Goal: Information Seeking & Learning: Learn about a topic

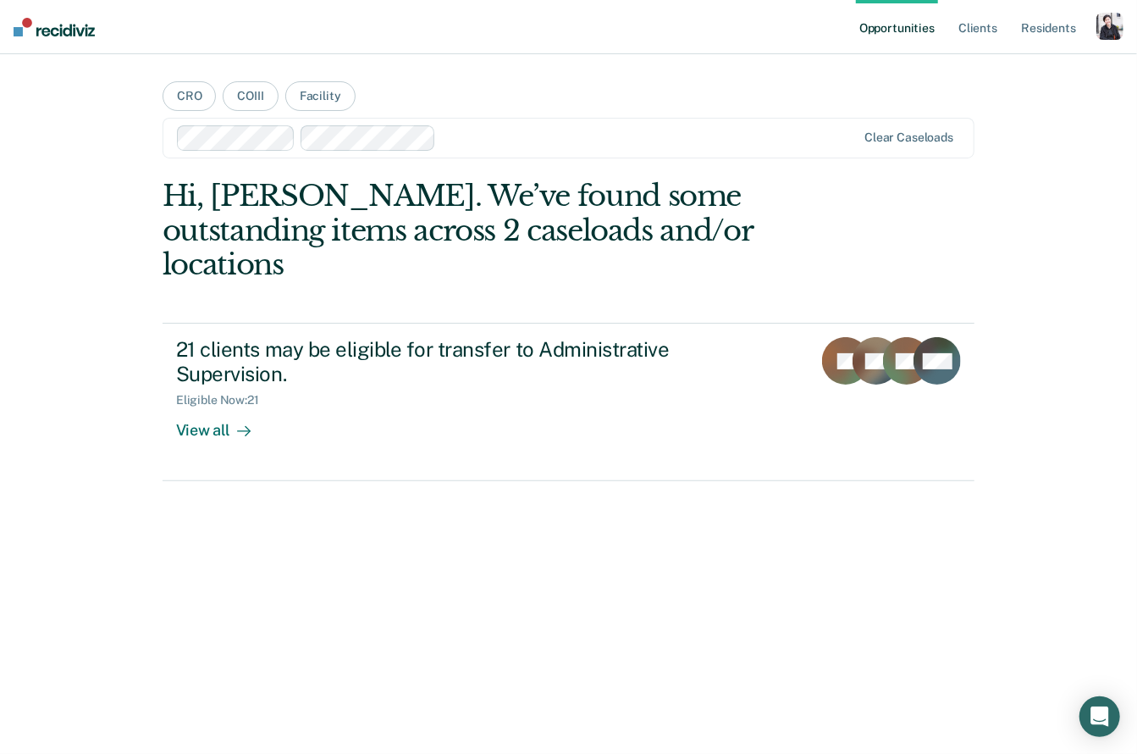
click at [1107, 21] on div "button" at bounding box center [1110, 26] width 27 height 27
click at [1048, 66] on link "Profile" at bounding box center [1042, 69] width 136 height 14
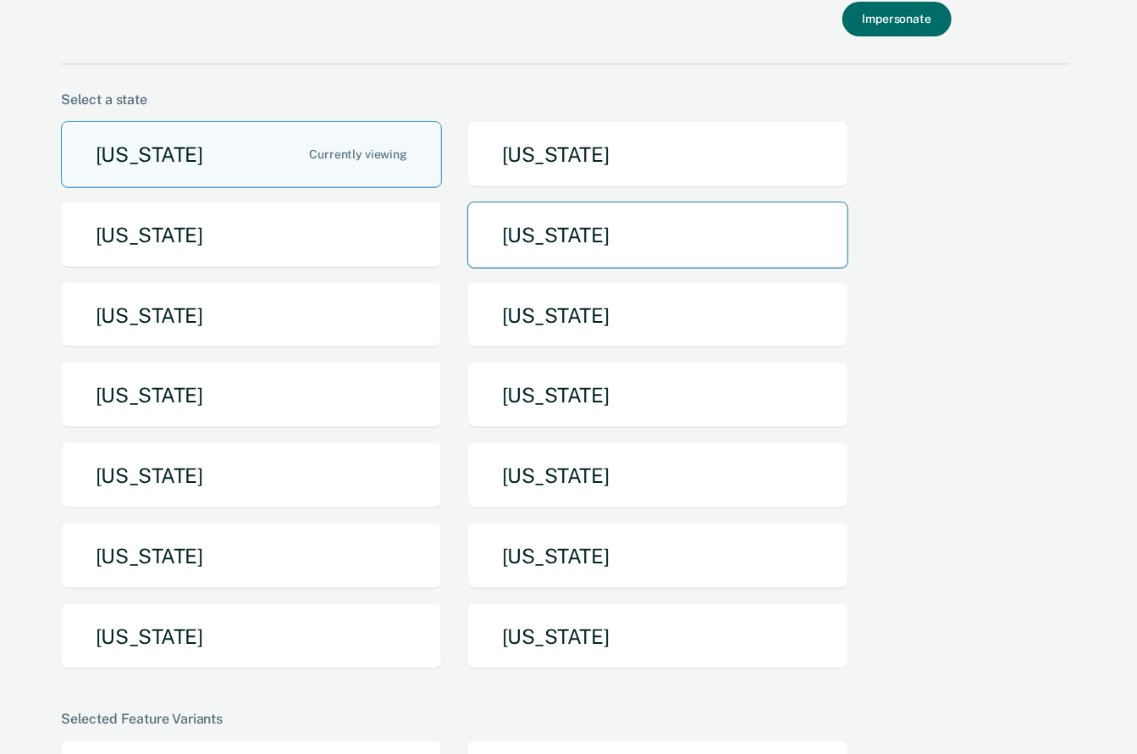
scroll to position [89, 0]
click at [492, 255] on button "[US_STATE]" at bounding box center [657, 235] width 381 height 67
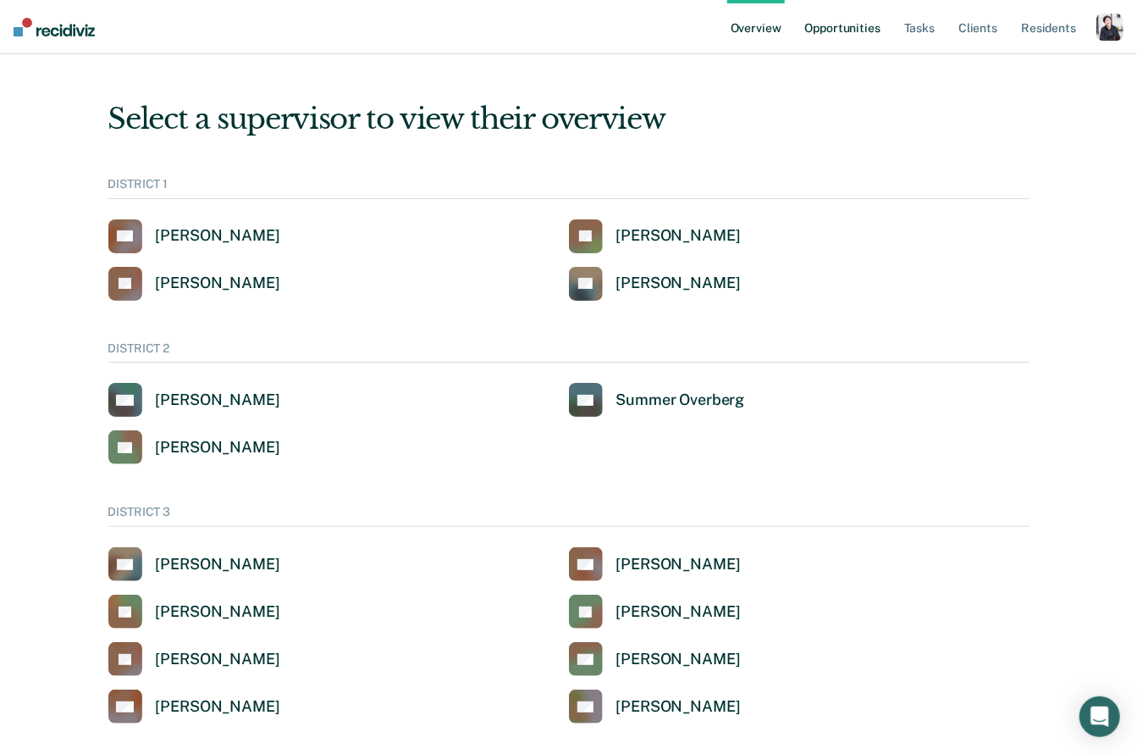
click at [865, 32] on link "Opportunities" at bounding box center [843, 27] width 82 height 54
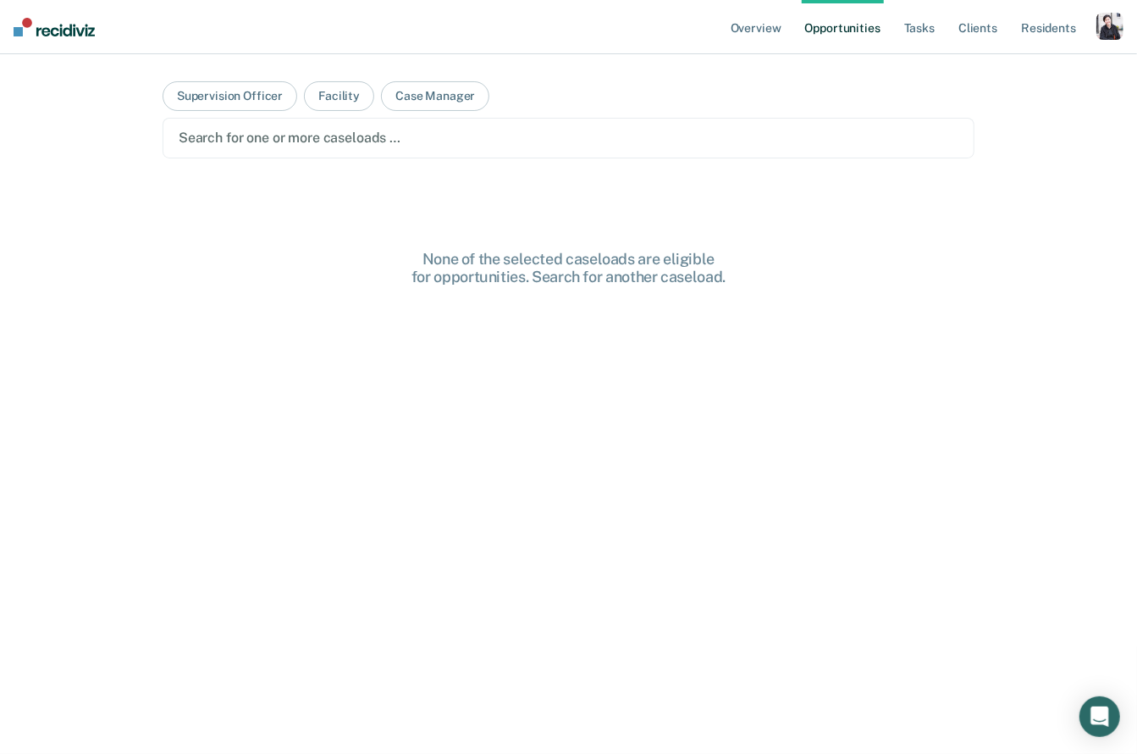
click at [453, 136] on div at bounding box center [569, 137] width 780 height 19
click at [271, 96] on button "Supervision Officer" at bounding box center [230, 96] width 135 height 30
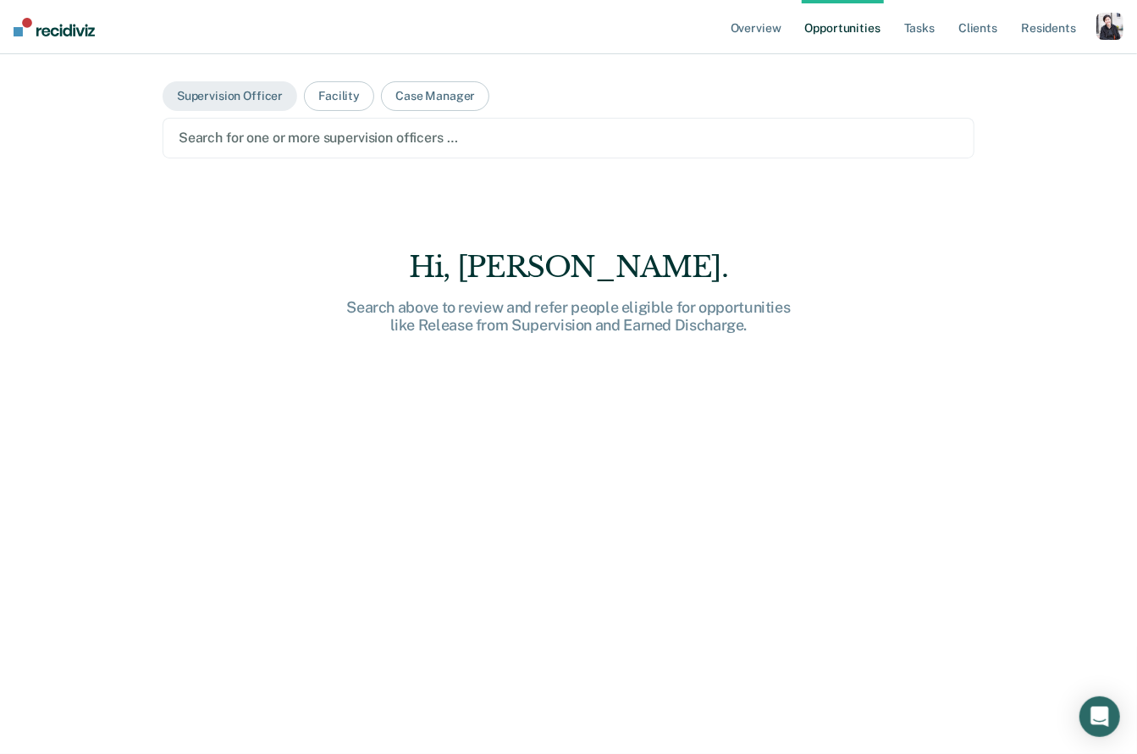
click at [373, 129] on div at bounding box center [569, 137] width 780 height 19
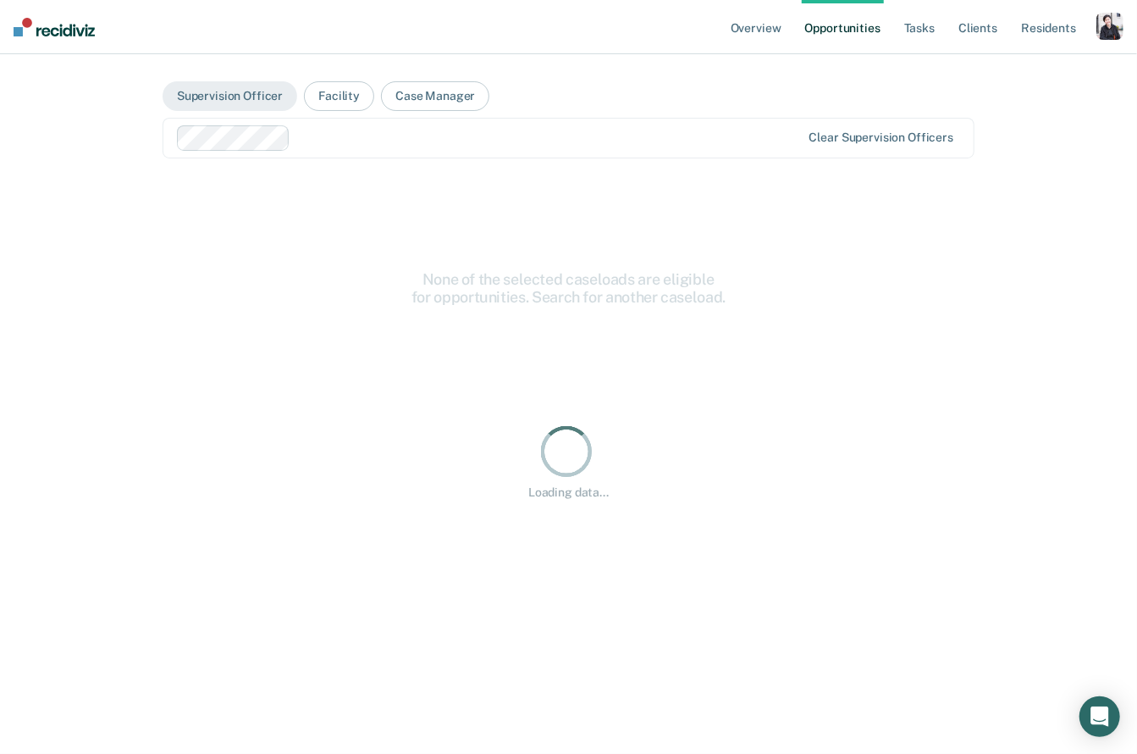
click at [334, 143] on div at bounding box center [549, 137] width 504 height 19
click at [424, 146] on div at bounding box center [490, 137] width 626 height 25
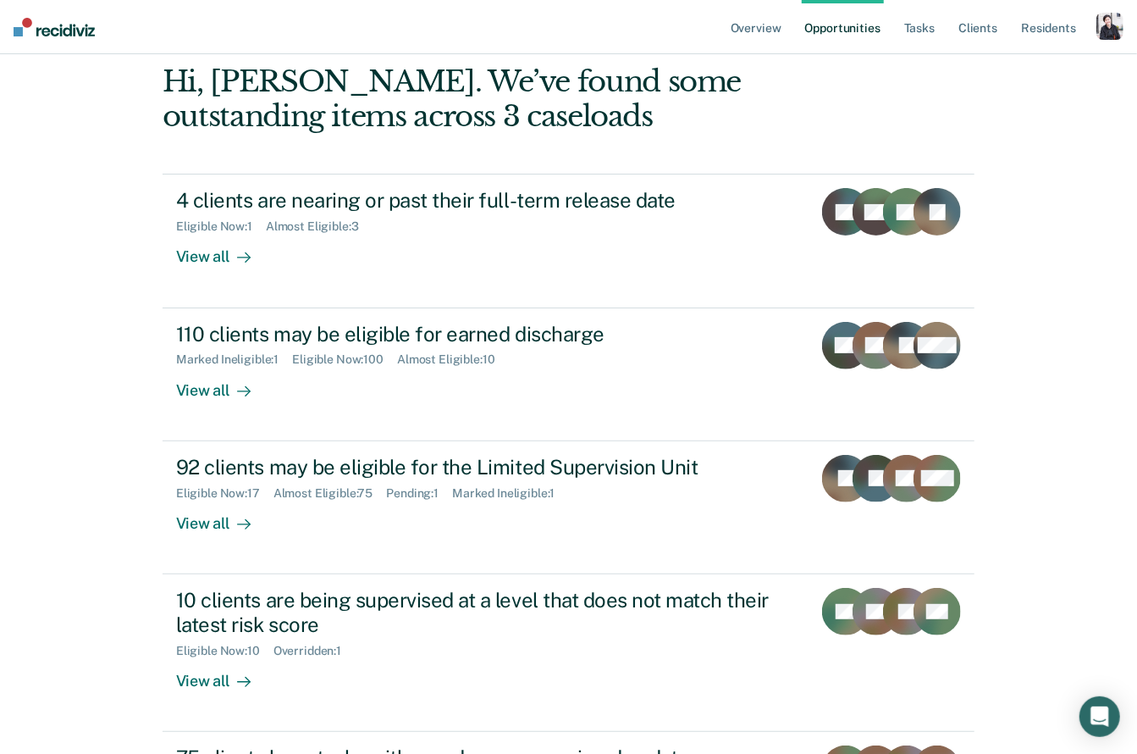
scroll to position [119, 0]
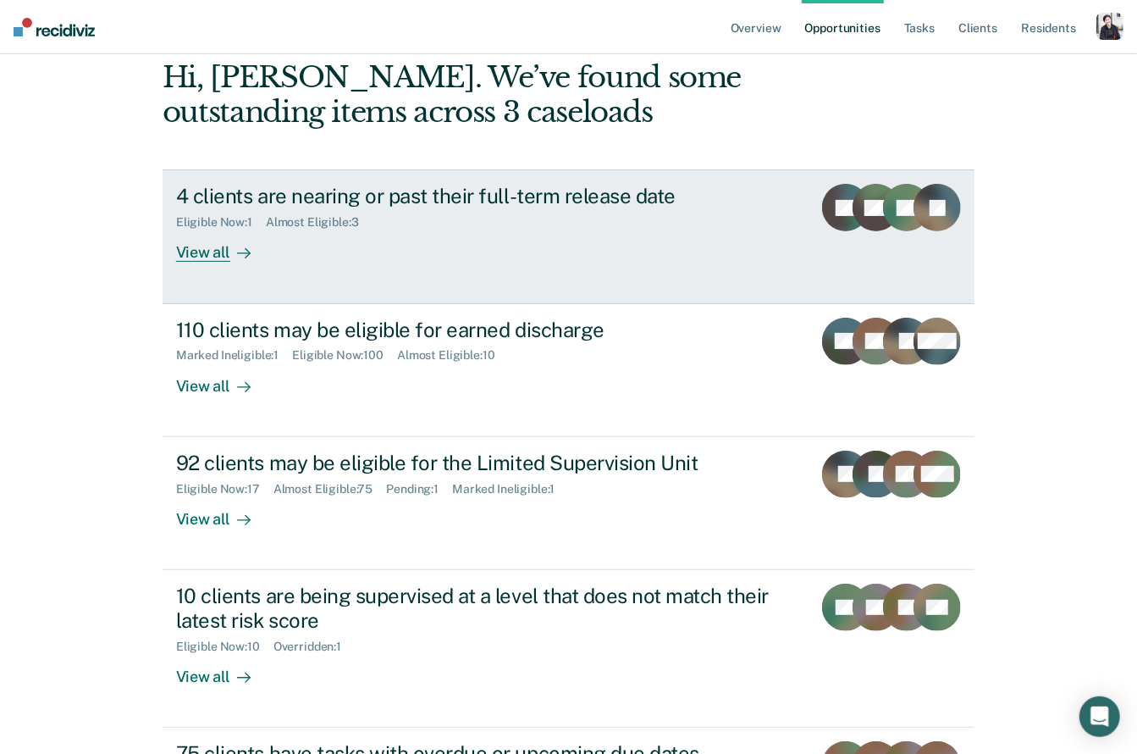
click at [214, 263] on link "4 clients are nearing or past their full-term release date Eligible Now : 1 Alm…" at bounding box center [569, 236] width 812 height 134
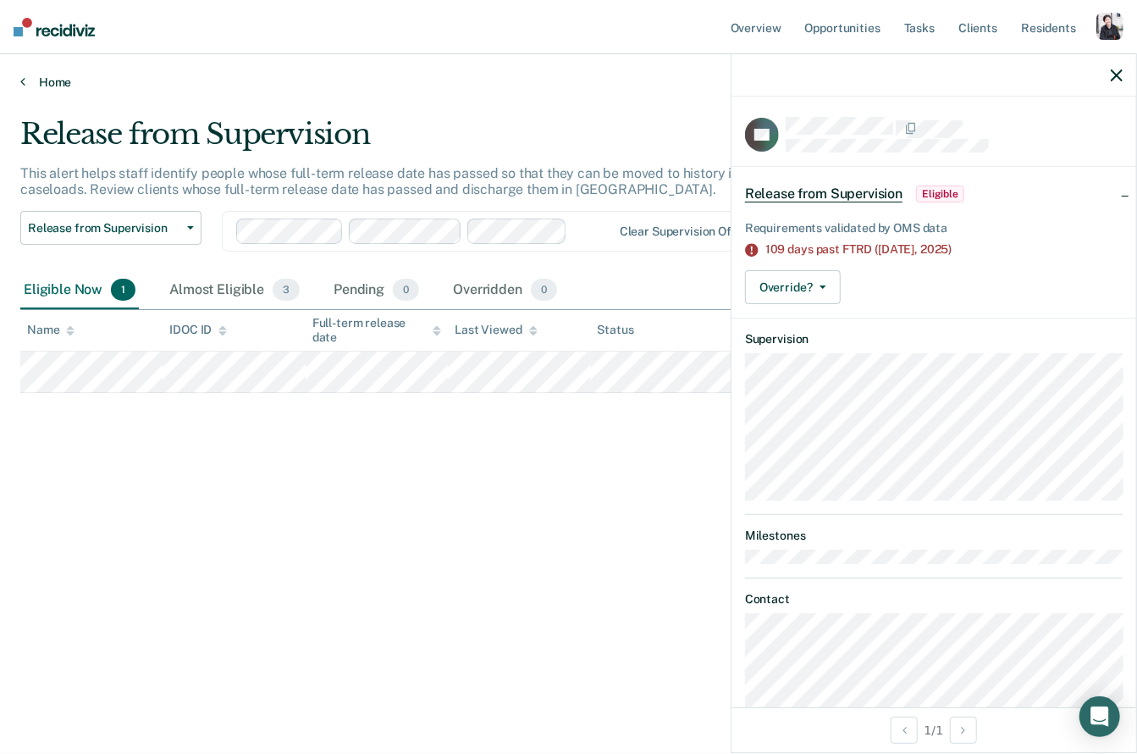
click at [47, 76] on link "Home" at bounding box center [568, 82] width 1097 height 15
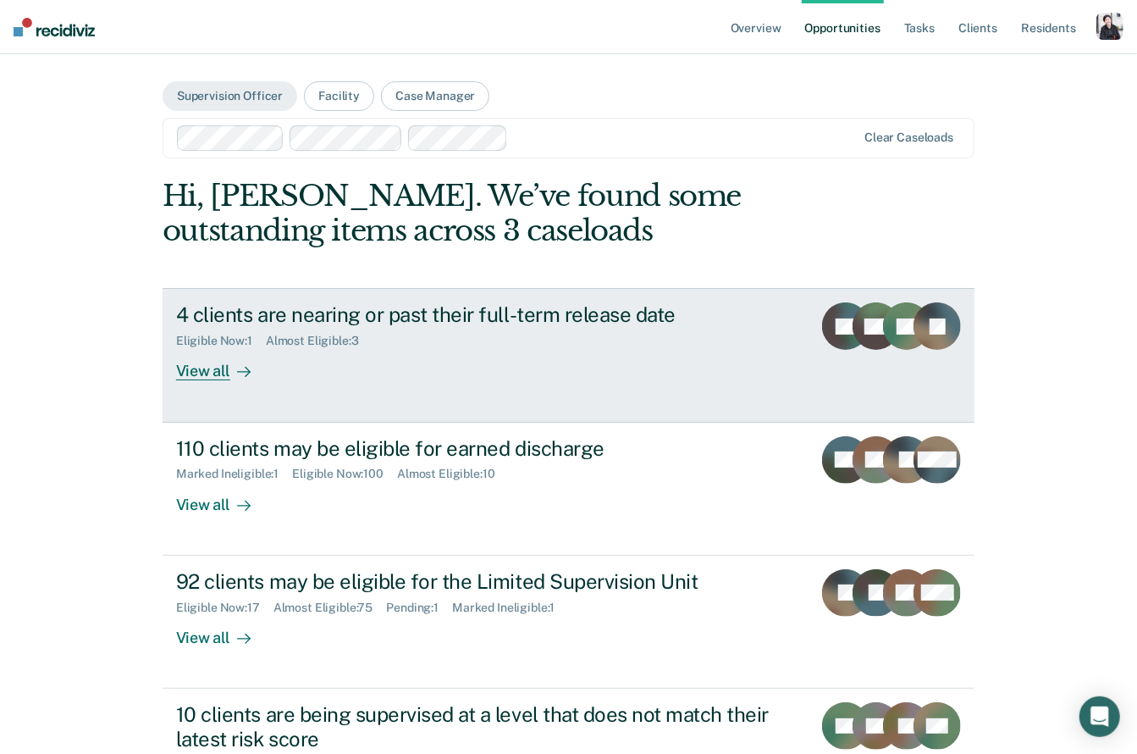
click at [211, 361] on div "View all" at bounding box center [223, 364] width 95 height 33
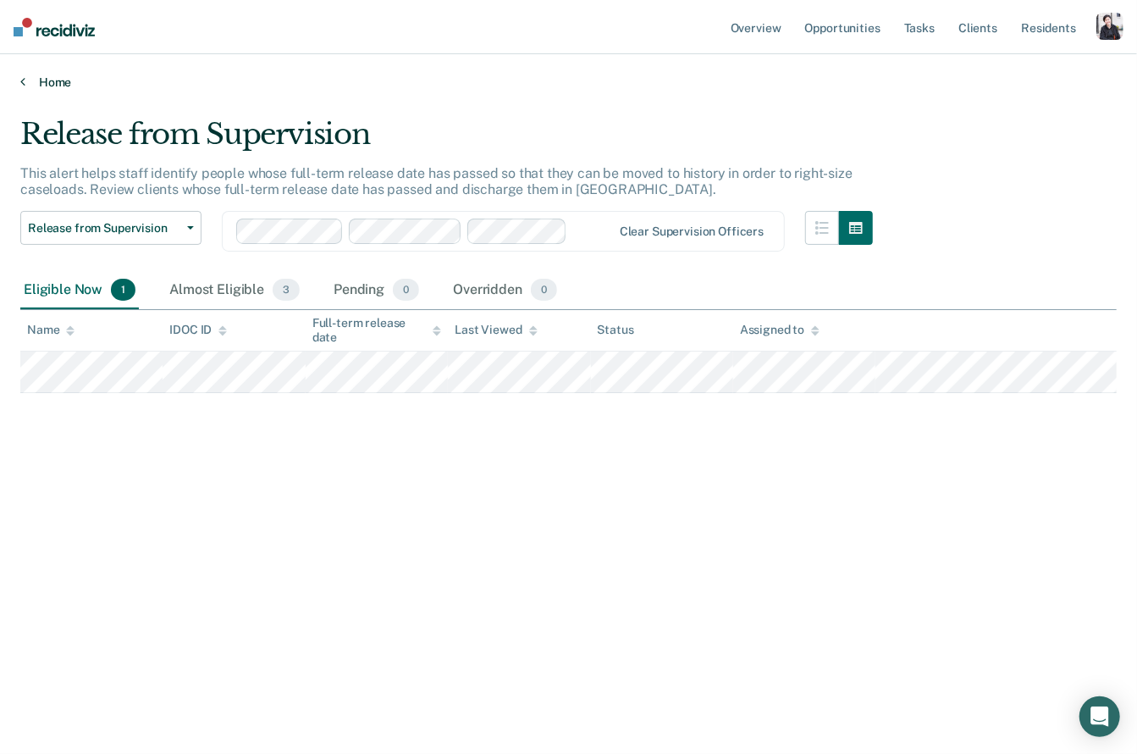
click at [60, 81] on link "Home" at bounding box center [568, 82] width 1097 height 15
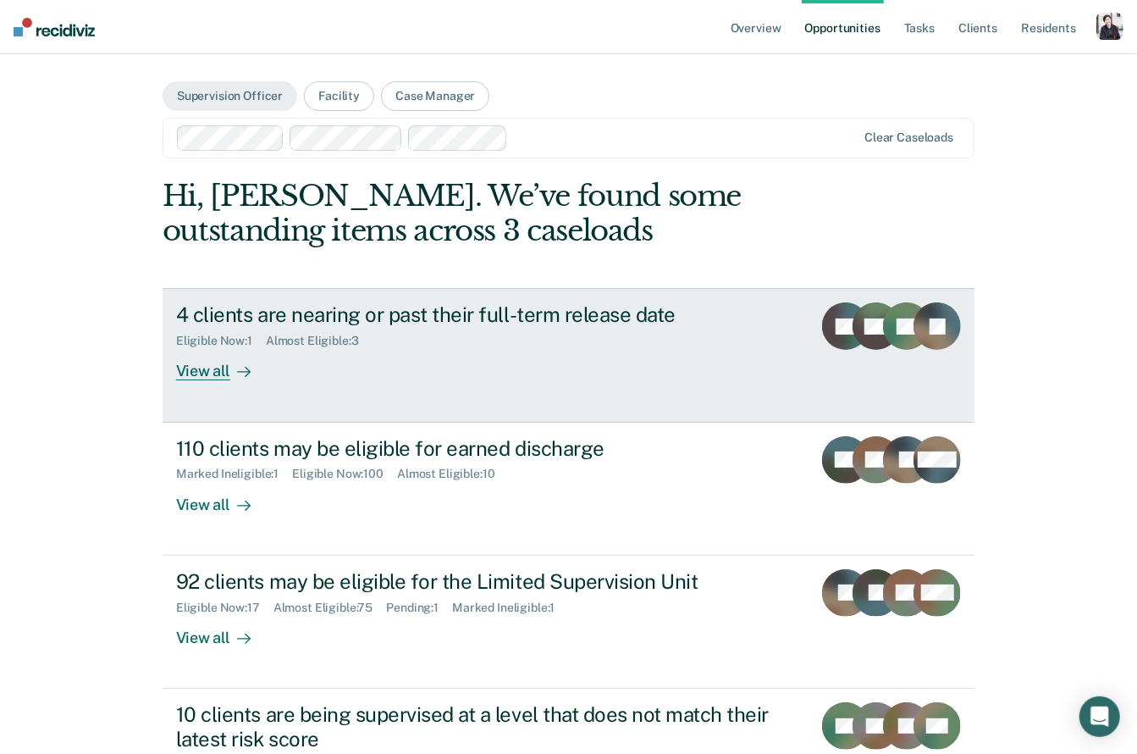
click at [239, 384] on link "4 clients are nearing or past their full-term release date Eligible Now : 1 Alm…" at bounding box center [569, 355] width 812 height 134
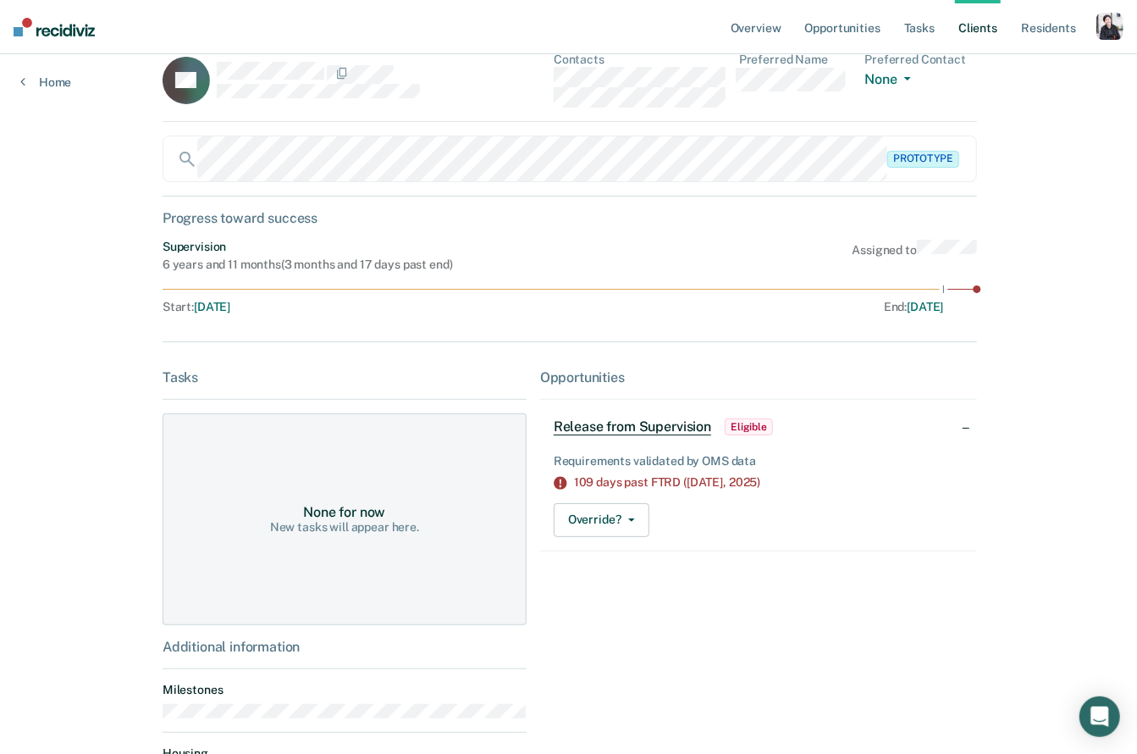
scroll to position [23, 0]
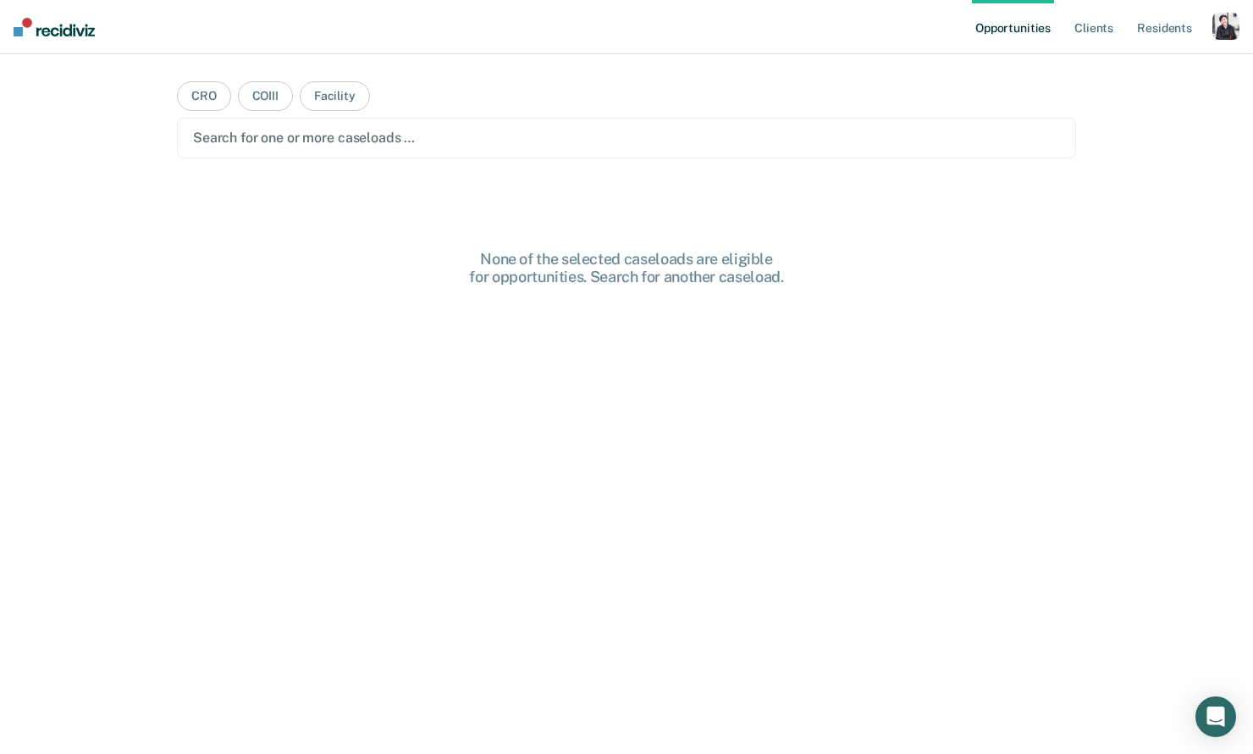
click at [1228, 25] on div "button" at bounding box center [1226, 26] width 27 height 27
click at [1103, 70] on link "Profile" at bounding box center [1158, 69] width 136 height 14
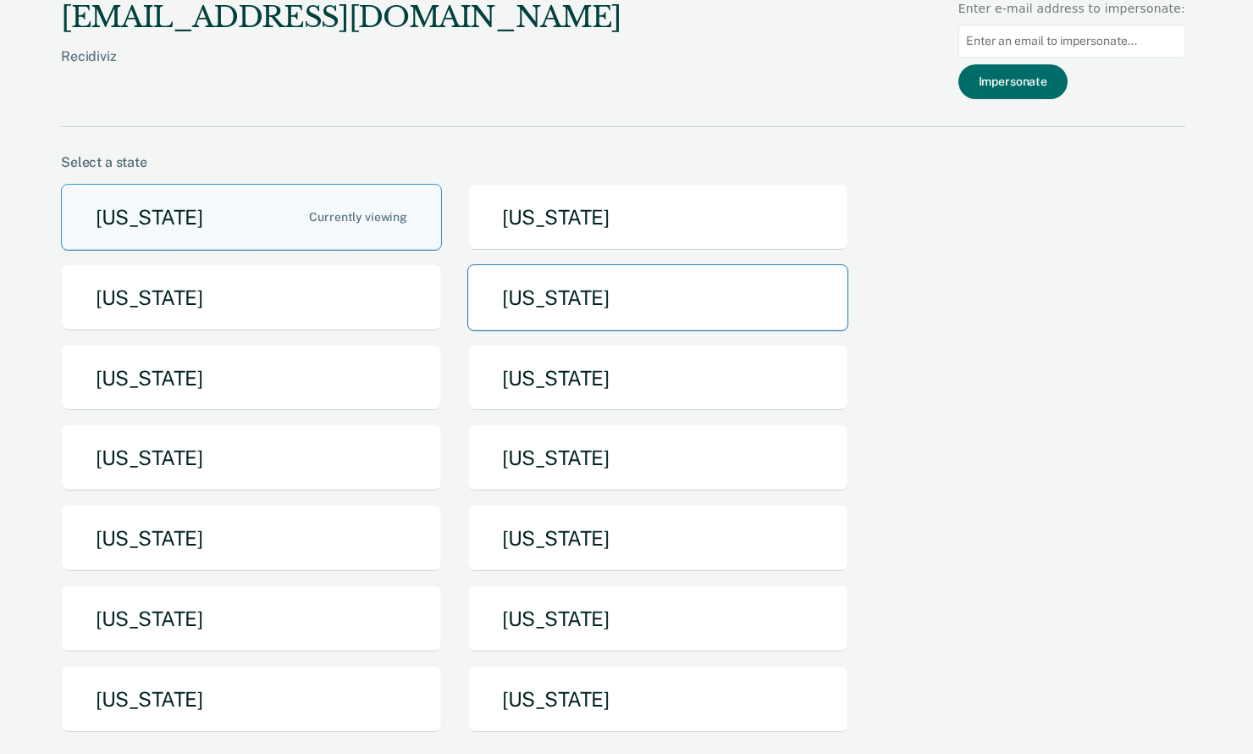
click at [685, 280] on button "[US_STATE]" at bounding box center [657, 297] width 381 height 67
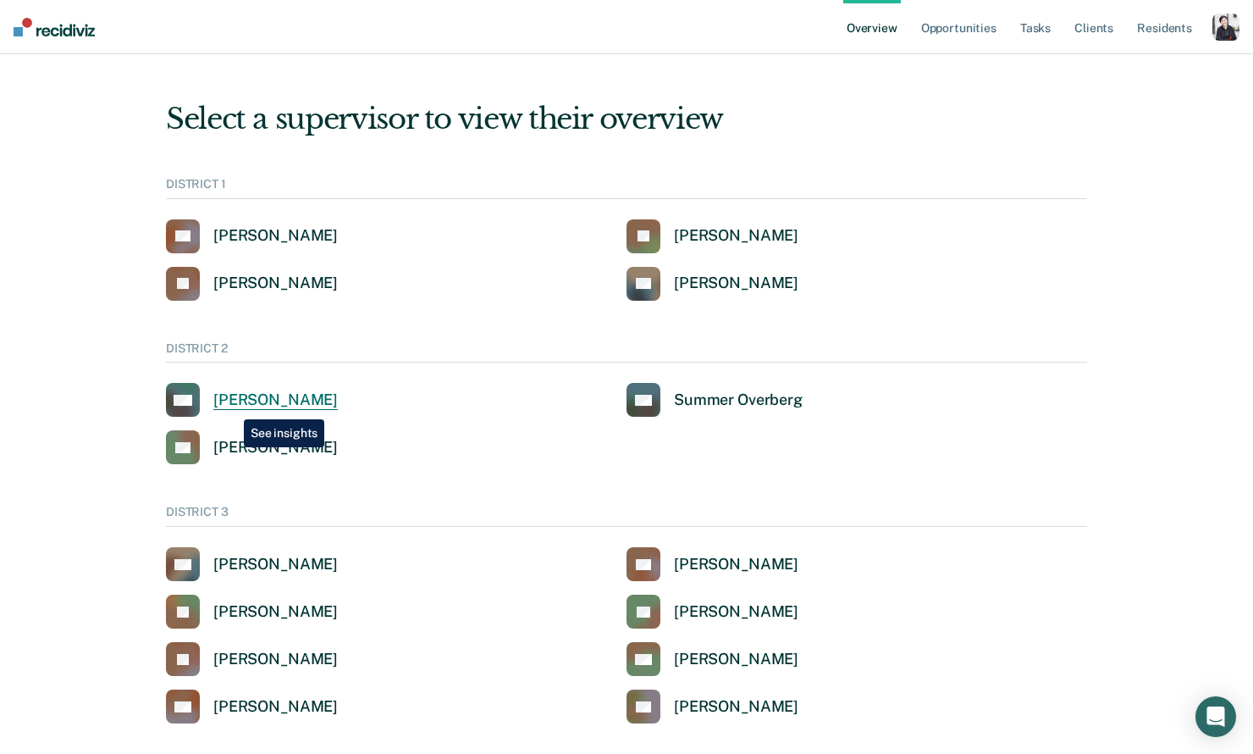
click at [231, 406] on div "[PERSON_NAME]" at bounding box center [275, 399] width 124 height 19
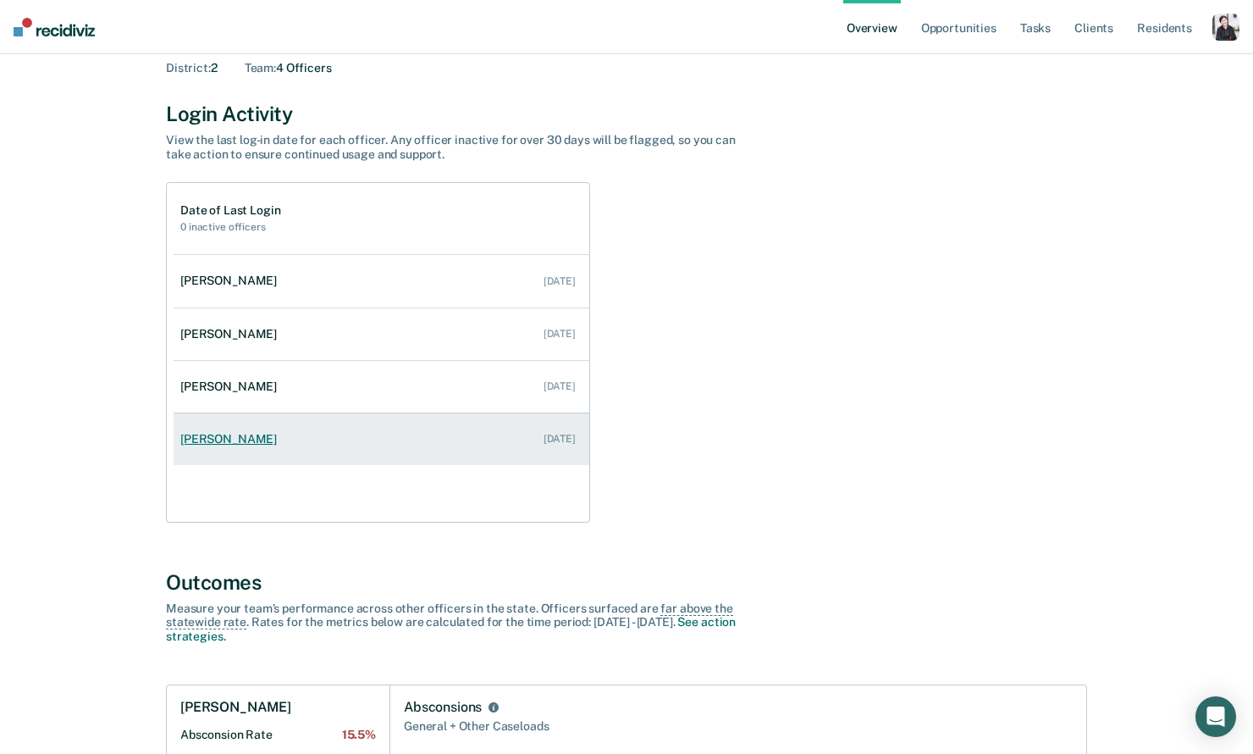
scroll to position [102, 0]
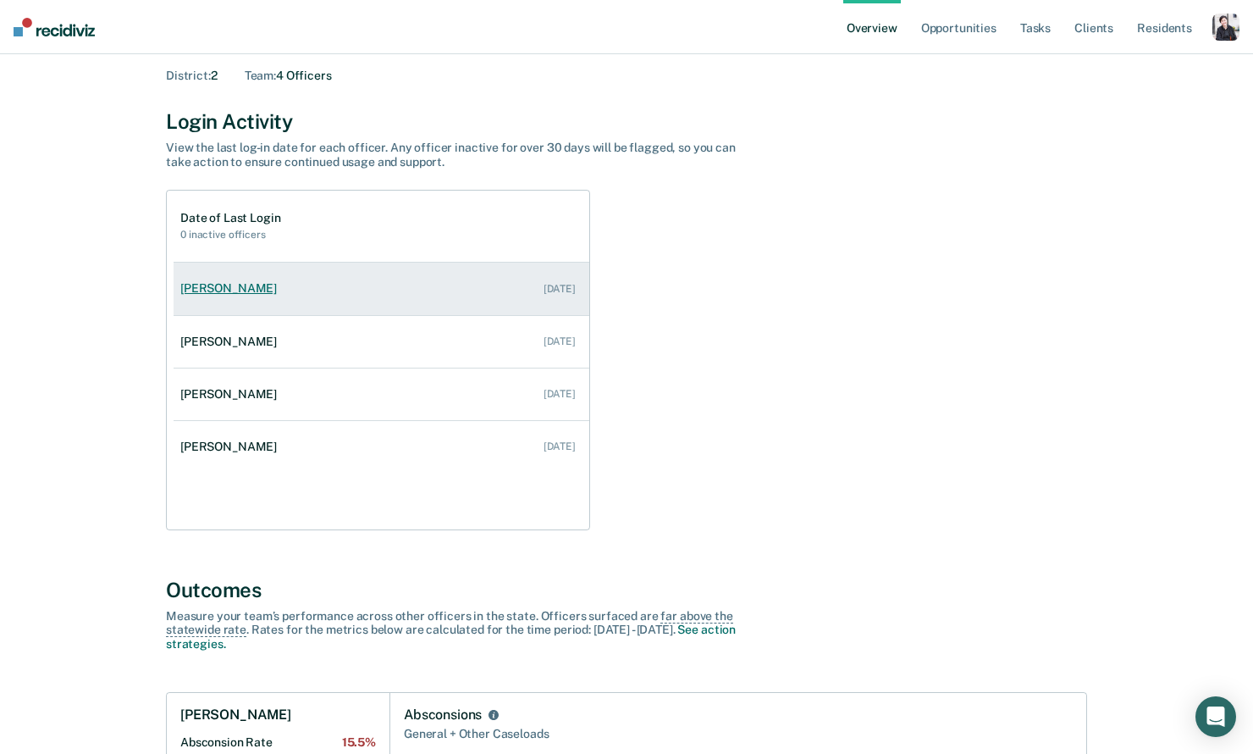
click at [230, 290] on div "[PERSON_NAME]" at bounding box center [231, 288] width 103 height 14
